Goal: Task Accomplishment & Management: Use online tool/utility

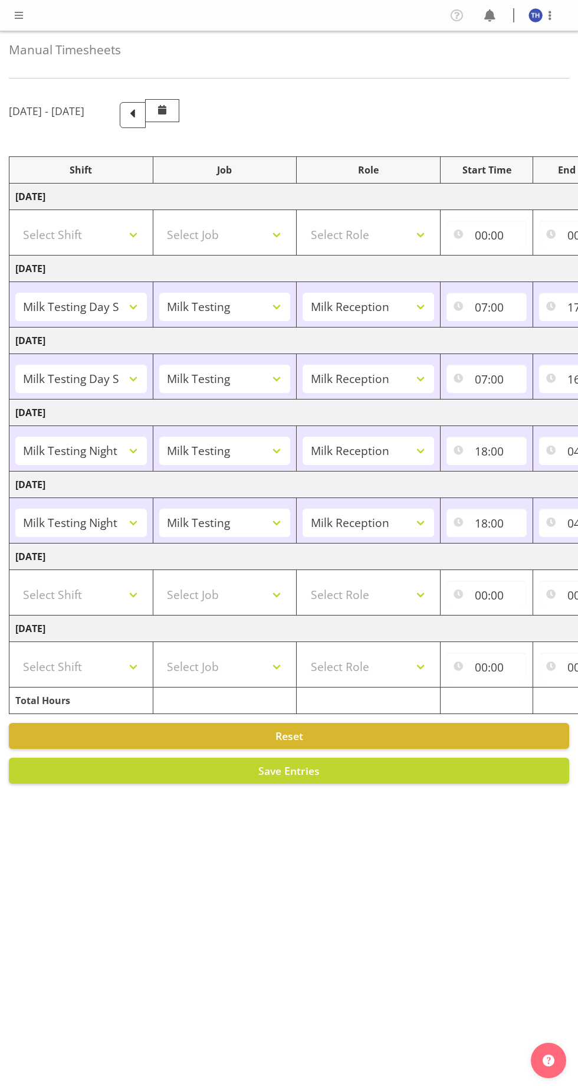
select select "82100"
select select "10660"
select select "82100"
select select "10660"
select select "82101"
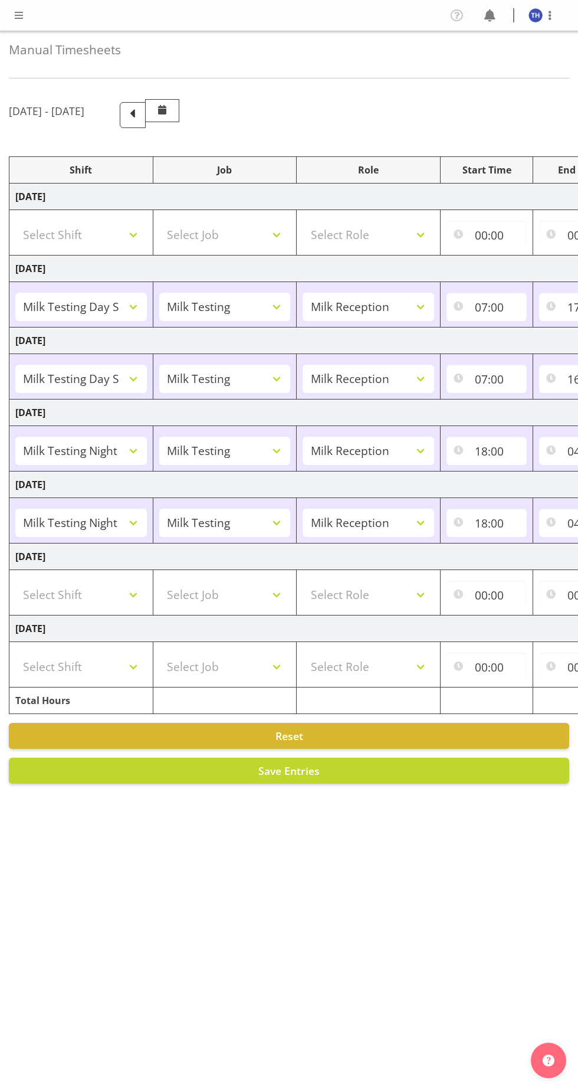
select select "10660"
select select "82101"
select select "10660"
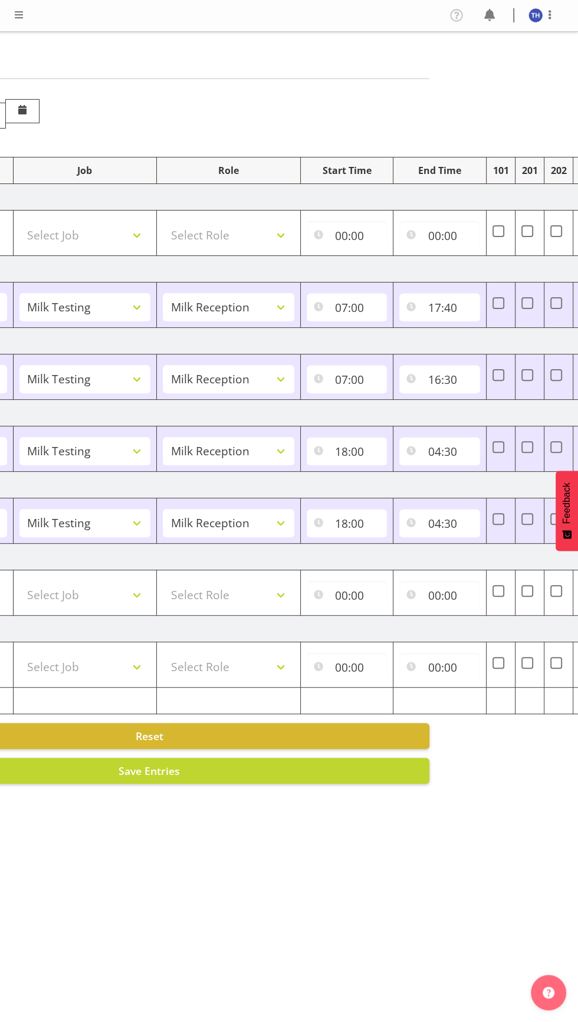
scroll to position [0, 165]
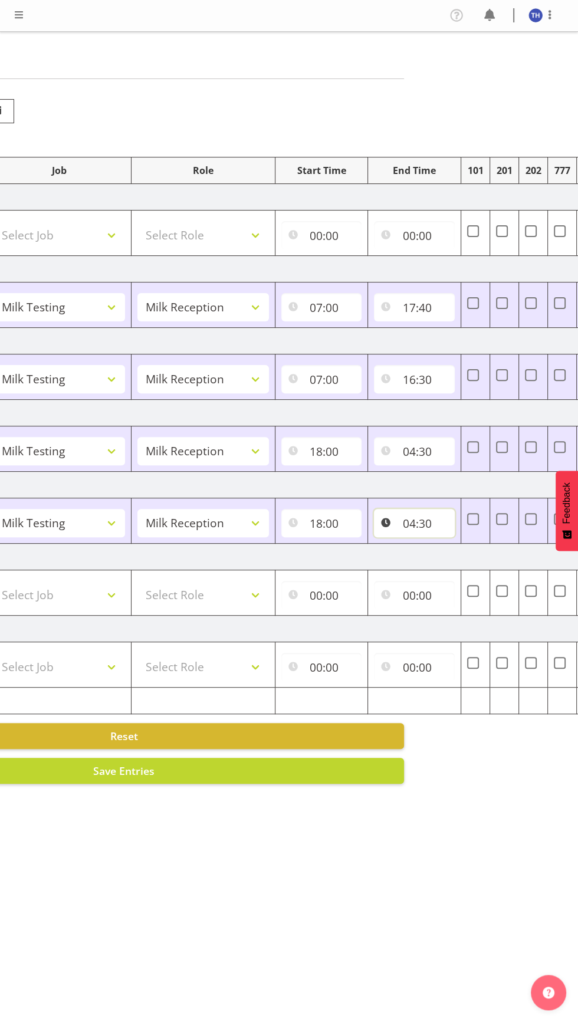
click at [403, 519] on input "04:30" at bounding box center [414, 523] width 81 height 28
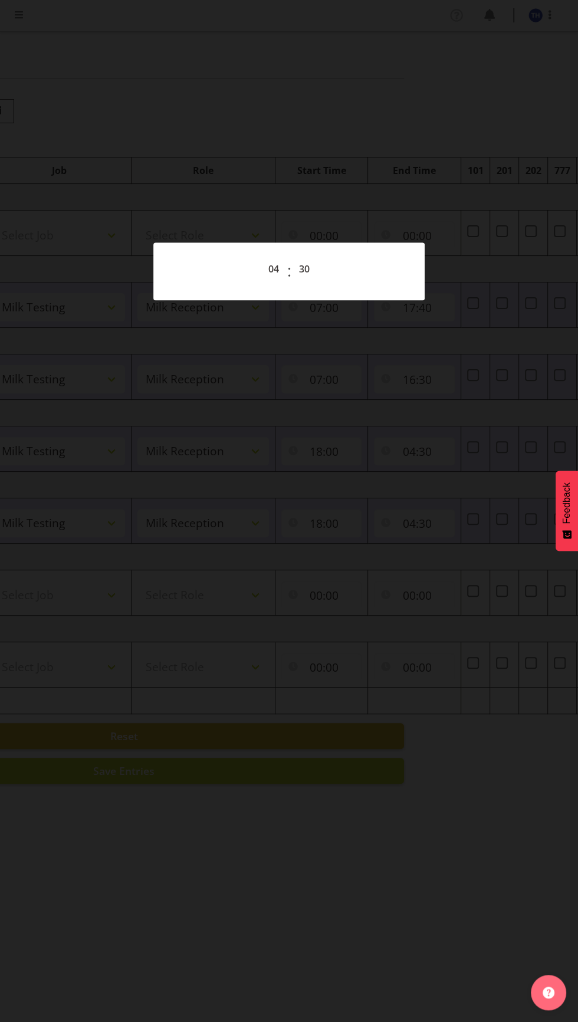
click at [222, 394] on div at bounding box center [289, 511] width 578 height 1022
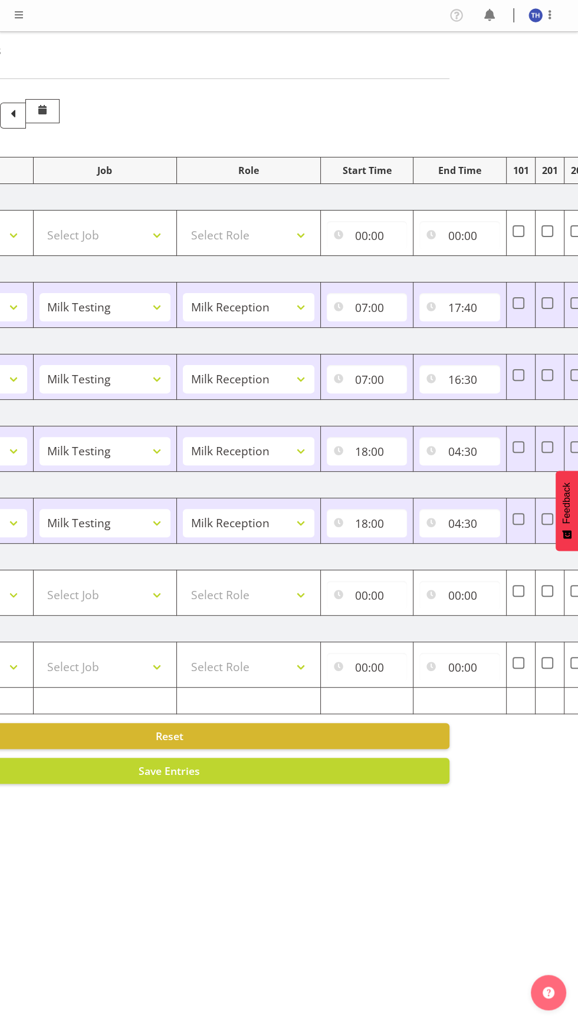
scroll to position [0, 203]
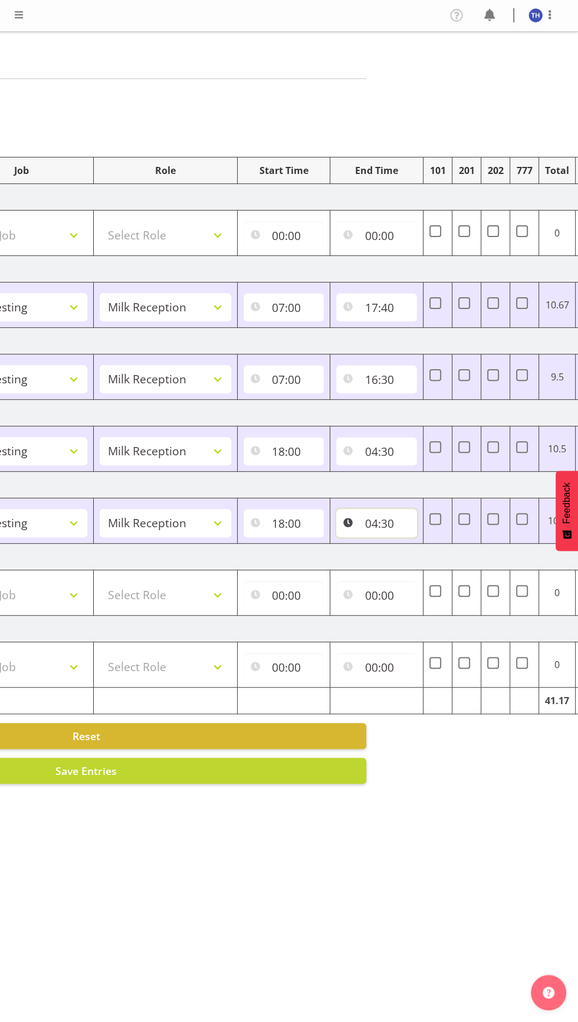
click at [375, 531] on input "04:30" at bounding box center [376, 523] width 81 height 28
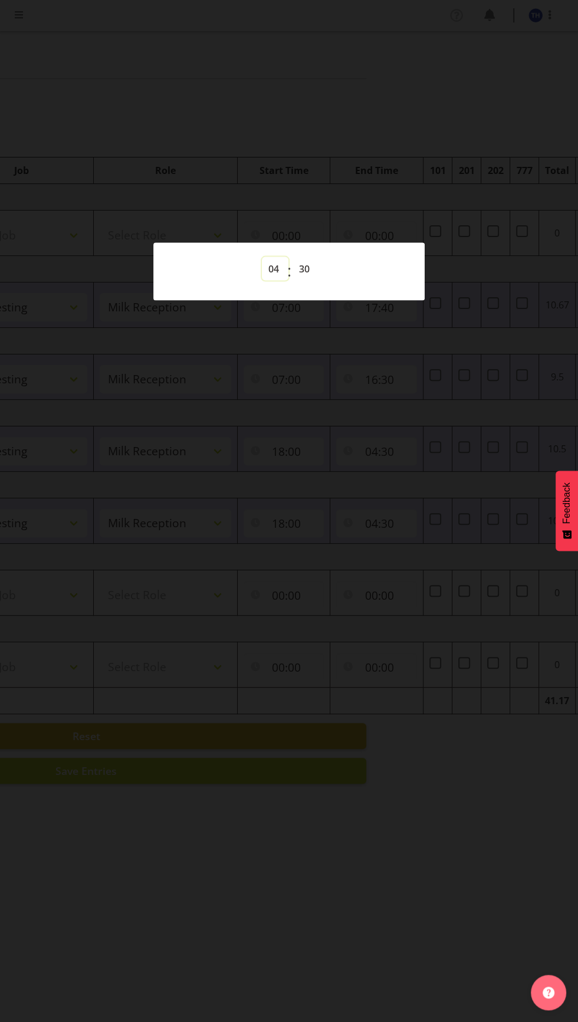
click at [272, 268] on select "00 01 02 03 04 05 06 07 08 09 10 11 12 13 14 15 16 17 18 19 20 21 22 23" at bounding box center [275, 269] width 27 height 24
click at [347, 519] on div at bounding box center [289, 511] width 578 height 1022
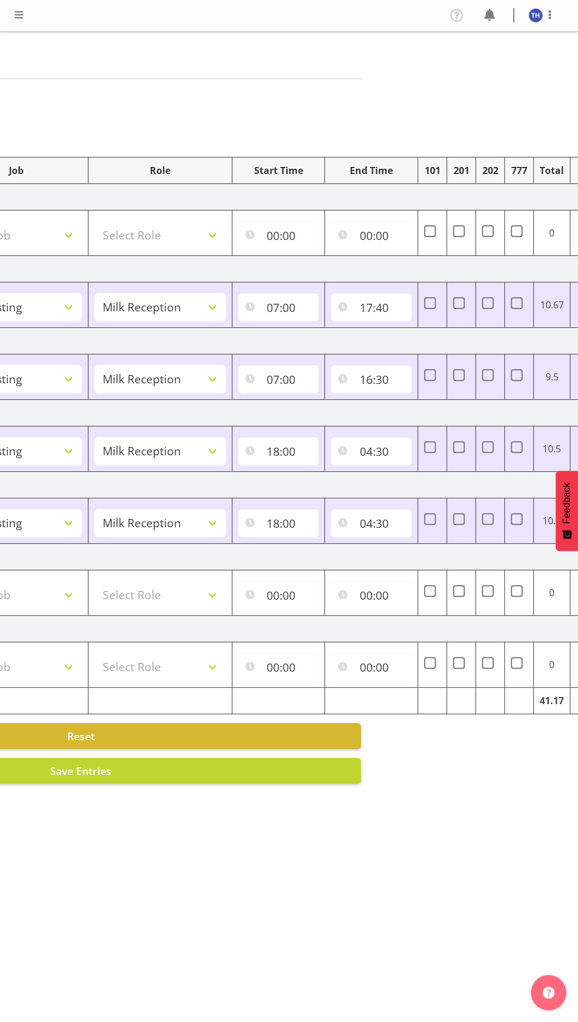
scroll to position [0, 209]
click at [366, 458] on input "04:30" at bounding box center [370, 451] width 81 height 28
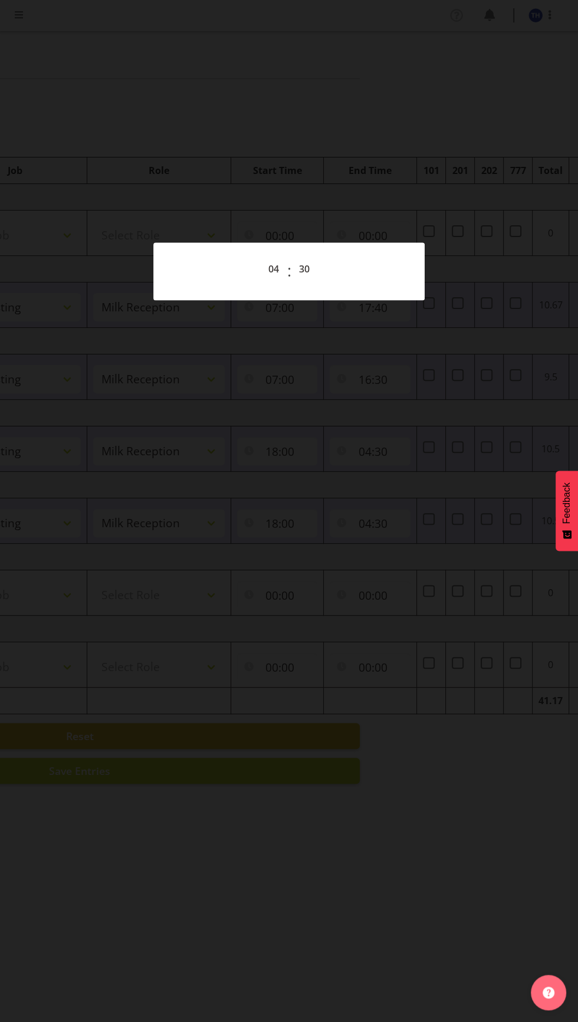
click at [241, 271] on div "00 01 02 03 04 05 06 07 08 09 10 11 12 13 14 15 16 17 18 19 20 21 22 23 : 00 01…" at bounding box center [289, 271] width 243 height 29
click at [273, 268] on select "00 01 02 03 04 05 06 07 08 09 10 11 12 13 14 15 16 17 18 19 20 21 22 23" at bounding box center [275, 269] width 27 height 24
select select "5"
click at [262, 257] on select "00 01 02 03 04 05 06 07 08 09 10 11 12 13 14 15 16 17 18 19 20 21 22 23" at bounding box center [275, 269] width 27 height 24
type input "05:30"
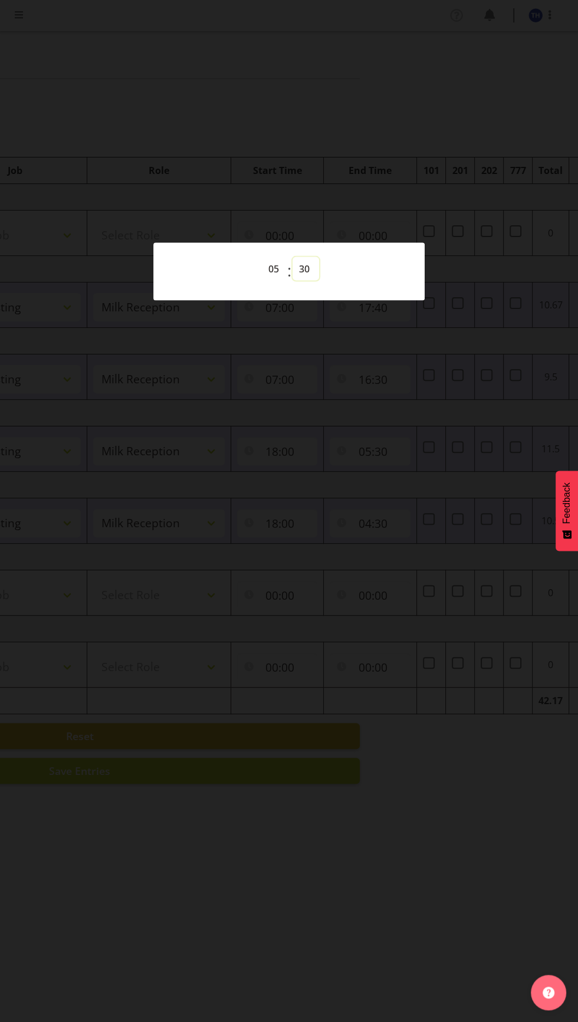
click at [304, 268] on select "00 01 02 03 04 05 06 07 08 09 10 11 12 13 14 15 16 17 18 19 20 21 22 23 24 25 2…" at bounding box center [306, 269] width 27 height 24
select select "45"
click at [293, 257] on select "00 01 02 03 04 05 06 07 08 09 10 11 12 13 14 15 16 17 18 19 20 21 22 23 24 25 2…" at bounding box center [306, 269] width 27 height 24
type input "05:45"
click at [284, 544] on div at bounding box center [289, 511] width 578 height 1022
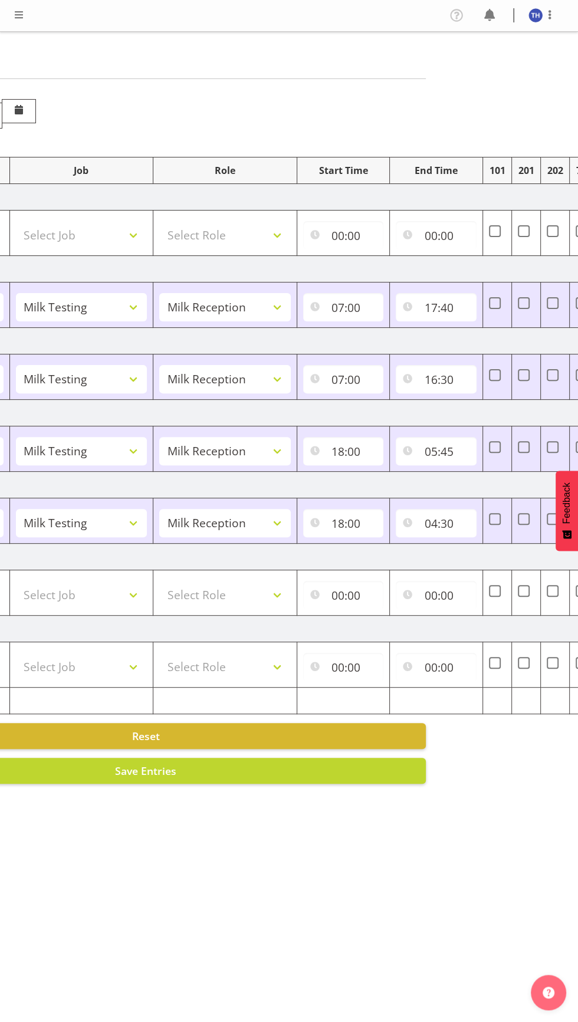
scroll to position [0, 141]
